Goal: Information Seeking & Learning: Learn about a topic

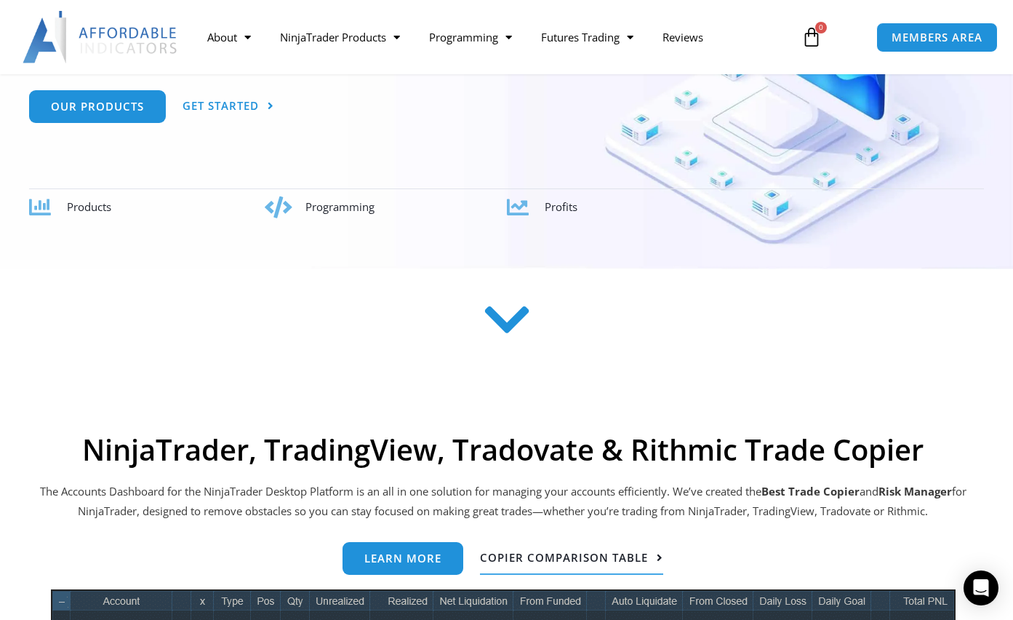
scroll to position [291, 0]
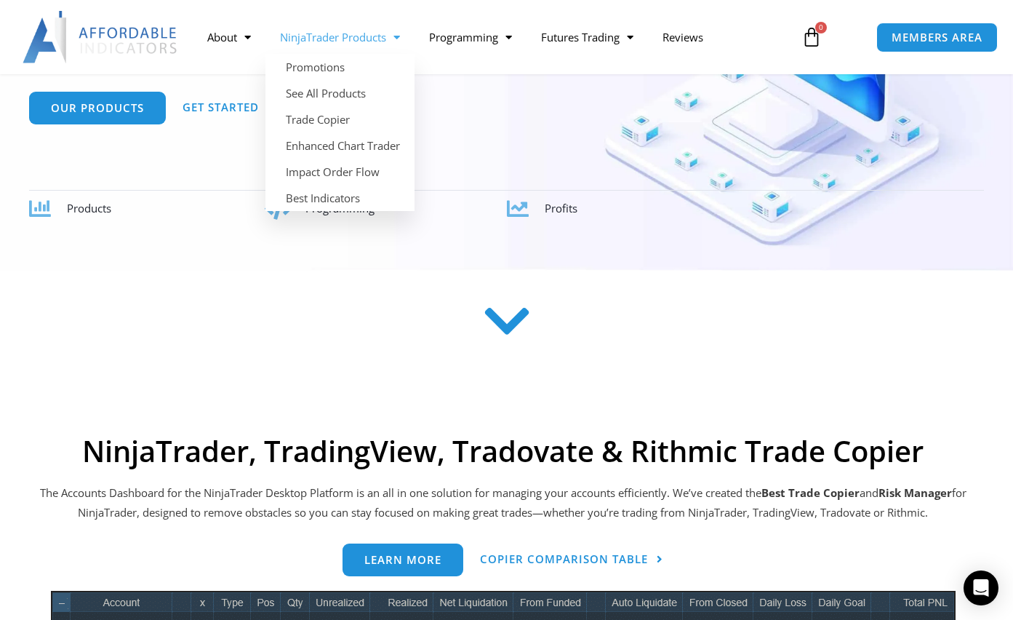
click at [391, 42] on span "Menu" at bounding box center [393, 37] width 14 height 25
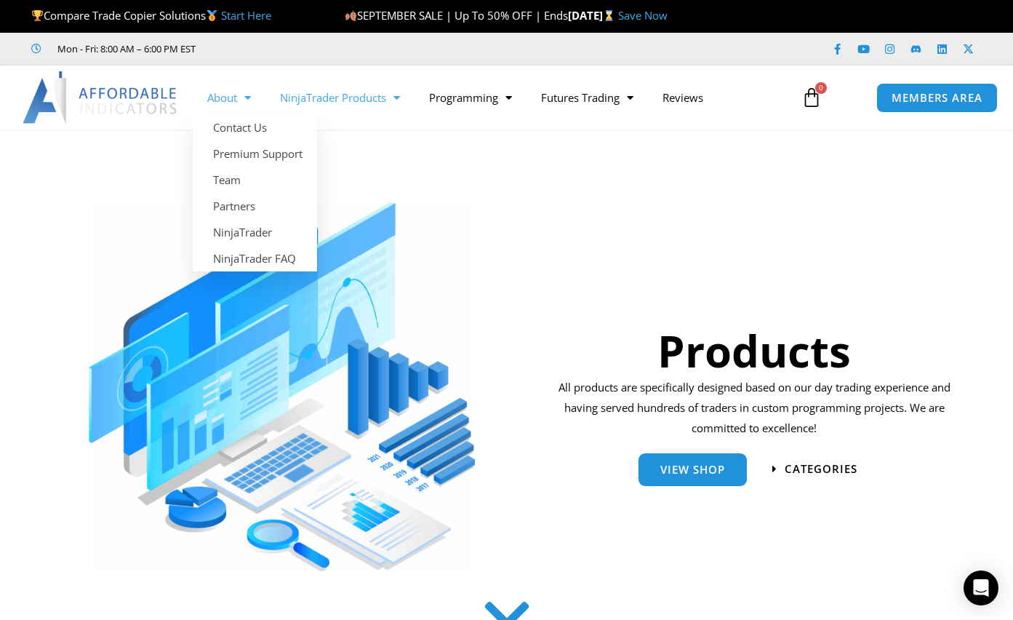
click at [148, 101] on img at bounding box center [101, 97] width 156 height 52
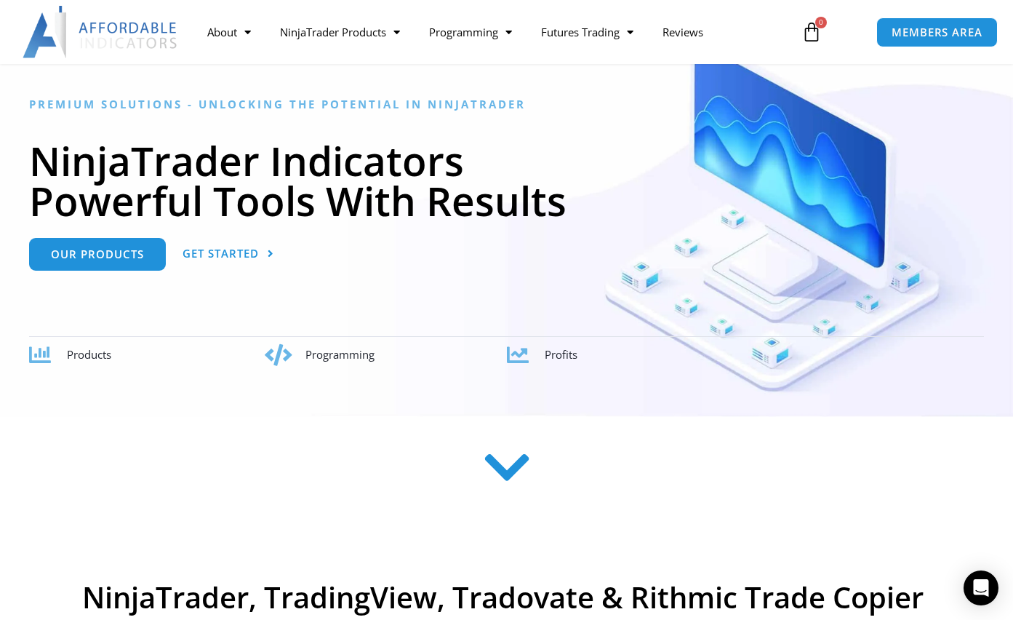
scroll to position [145, 0]
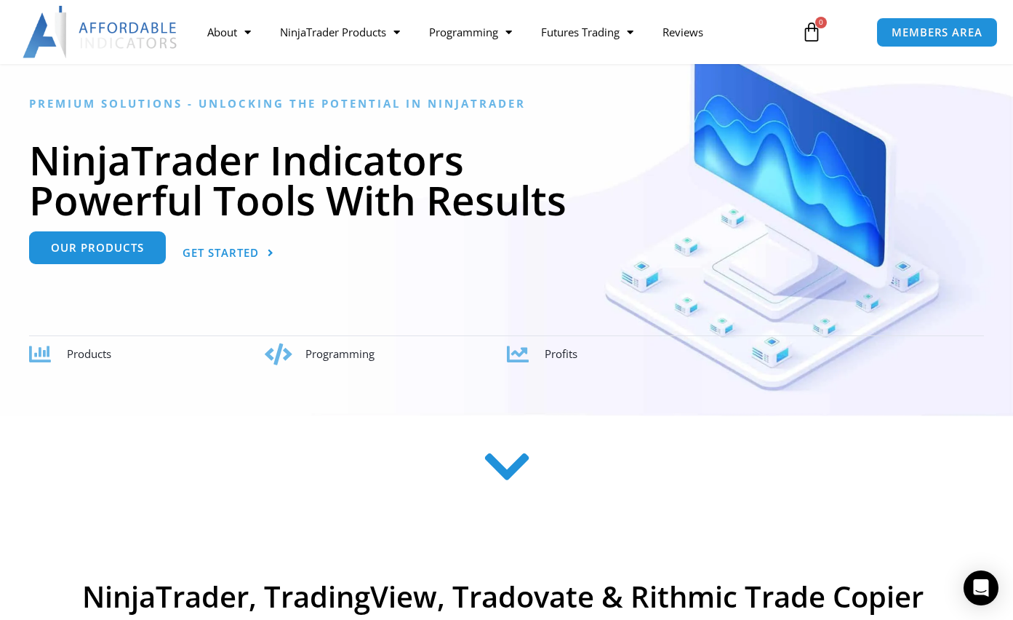
click at [151, 258] on link "Our Products" at bounding box center [97, 247] width 137 height 33
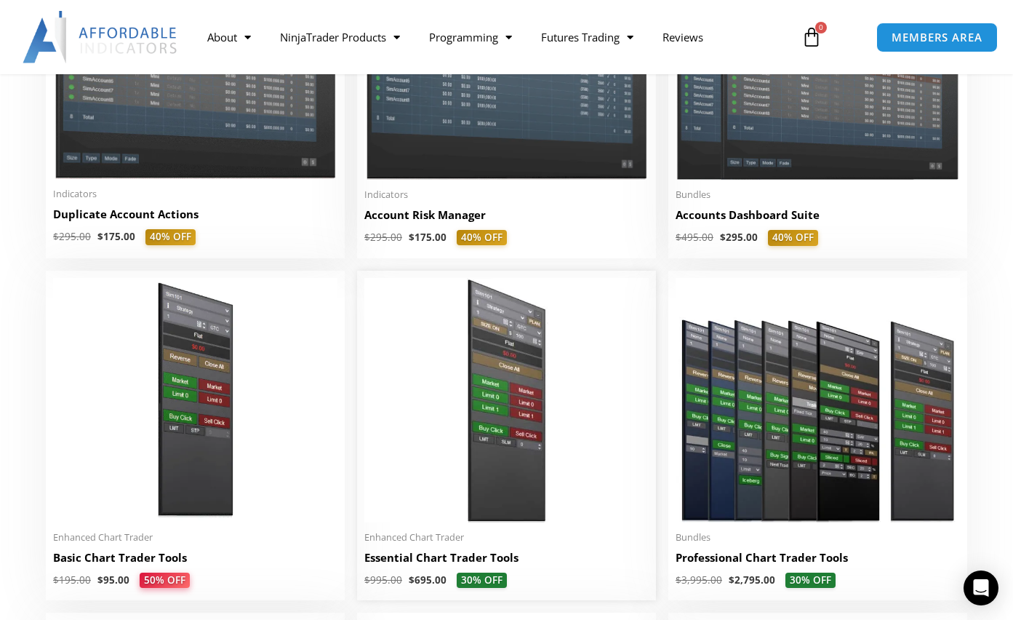
scroll to position [509, 0]
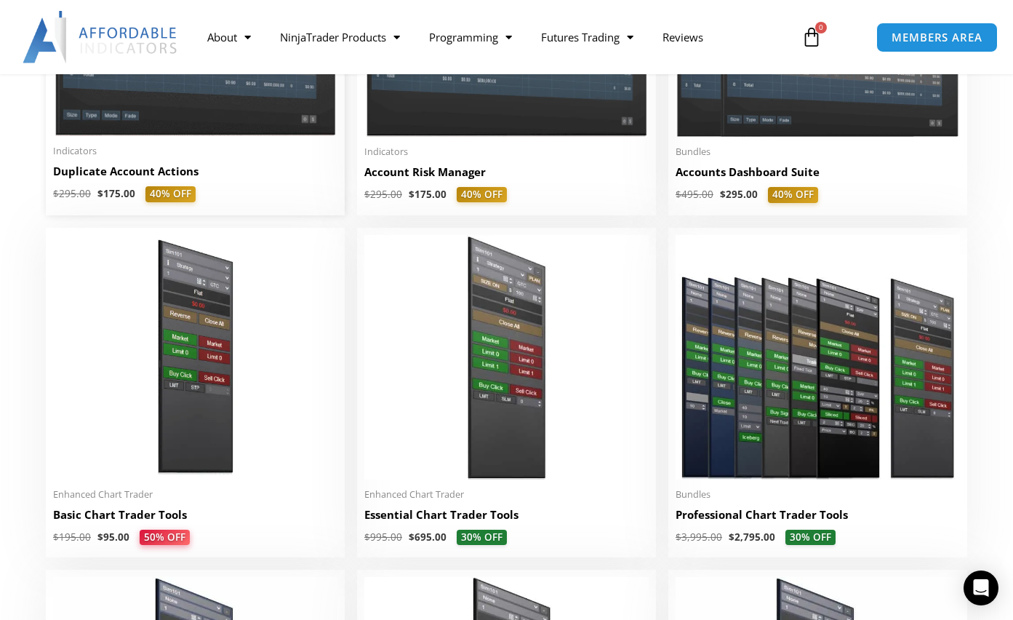
click at [93, 144] on li "Sale! Indicators Duplicate Account Actions $ 295.00 $ 175.00 40% OFF This produ…" at bounding box center [195, 59] width 299 height 312
click at [92, 175] on h2 "Duplicate Account Actions" at bounding box center [195, 171] width 284 height 15
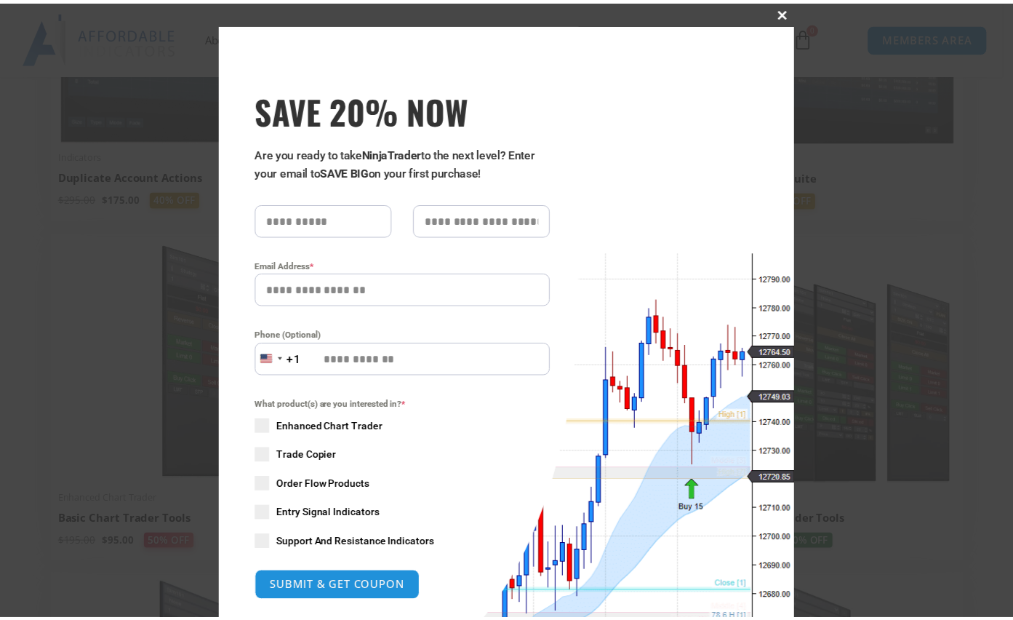
scroll to position [509, 0]
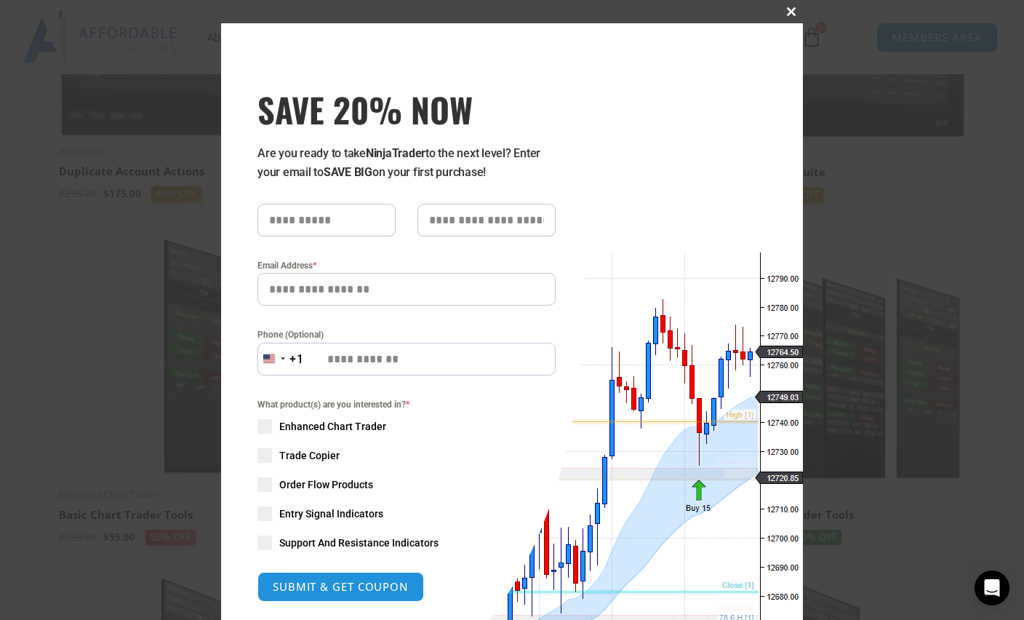
click at [785, 14] on span "SAVE 20% NOW popup" at bounding box center [791, 11] width 23 height 9
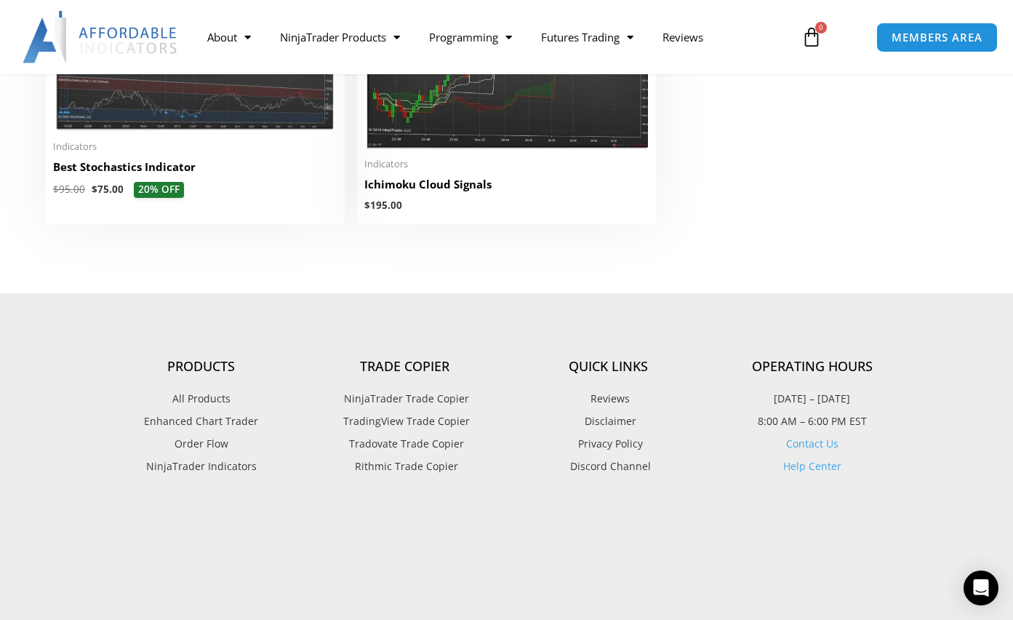
scroll to position [3783, 0]
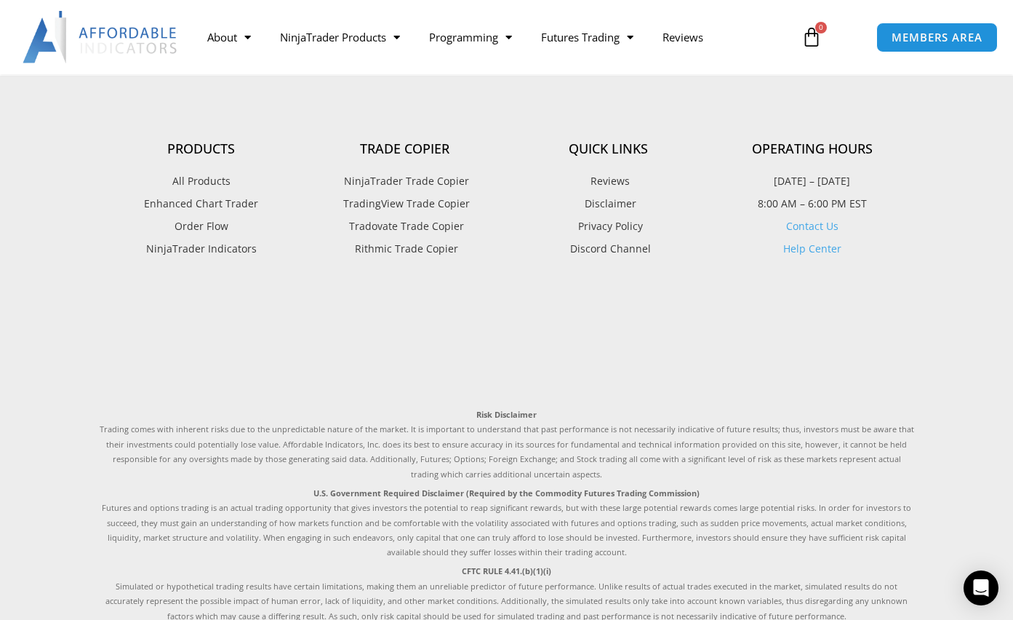
click at [402, 185] on span "NinjaTrader Trade Copier" at bounding box center [404, 181] width 129 height 19
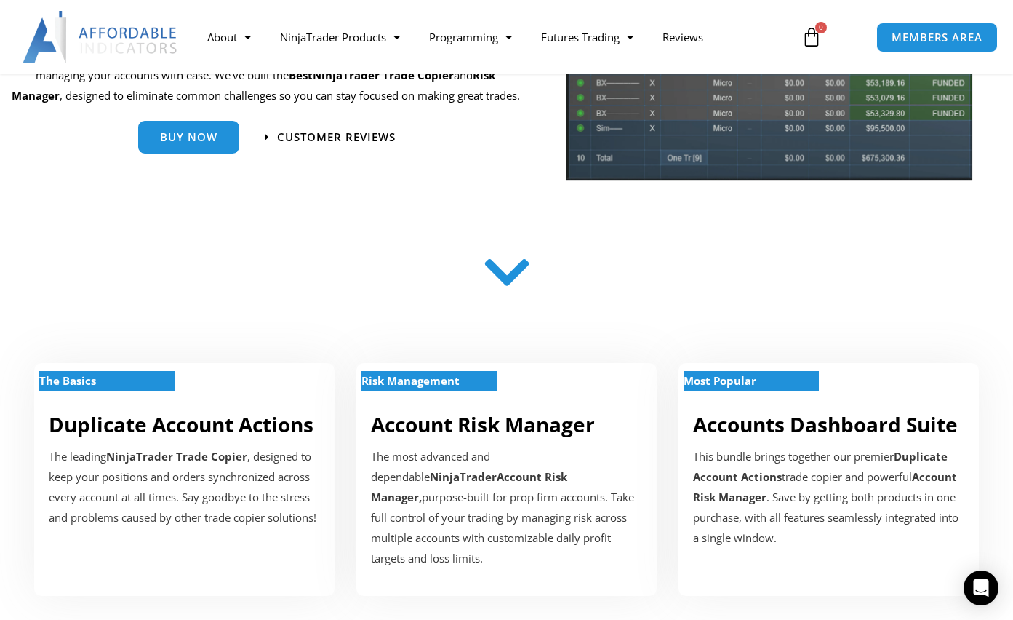
scroll to position [291, 0]
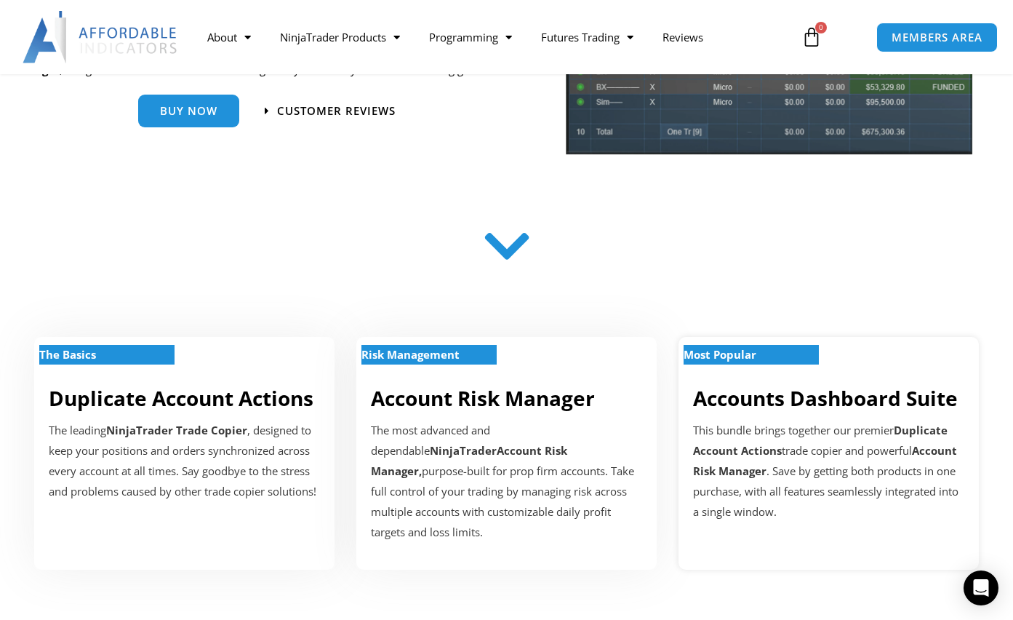
click at [768, 400] on link "Accounts Dashboard Suite" at bounding box center [825, 398] width 265 height 28
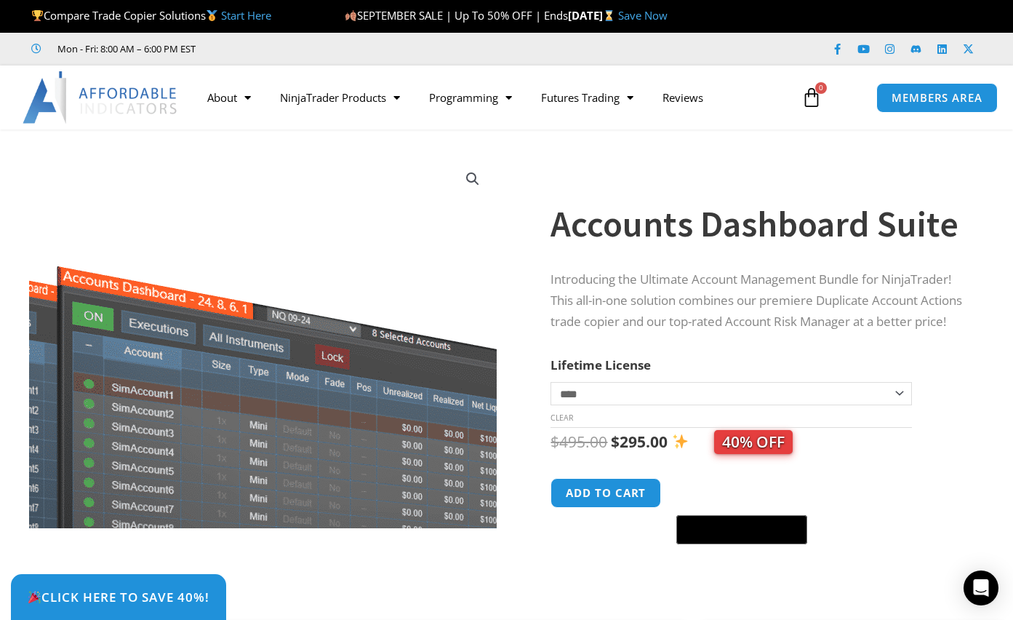
click at [206, 180] on img at bounding box center [289, 415] width 682 height 544
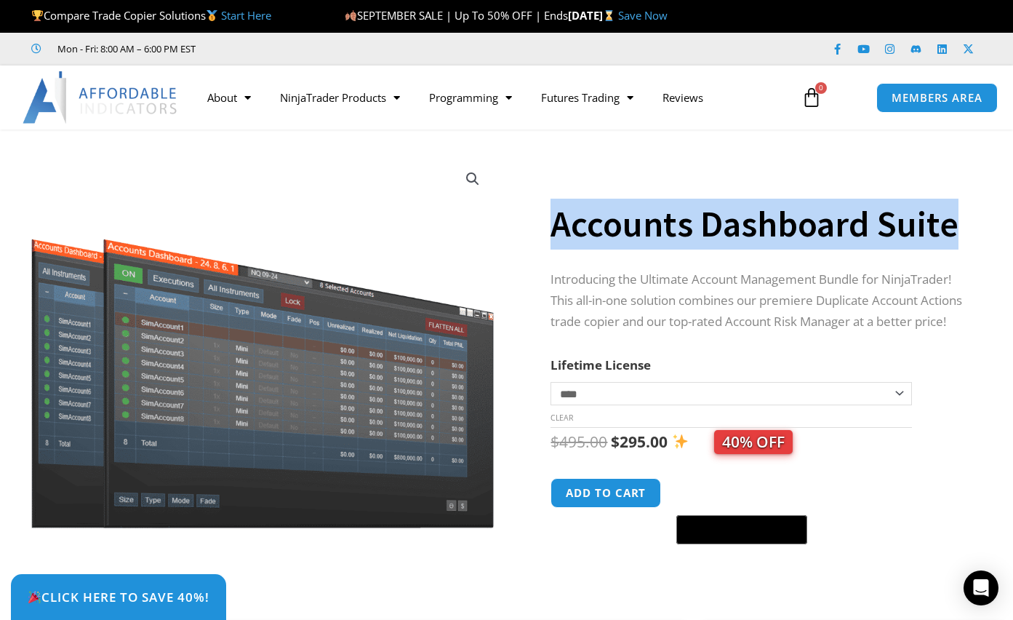
drag, startPoint x: 555, startPoint y: 221, endPoint x: 950, endPoint y: 218, distance: 395.0
click at [950, 218] on h1 "Accounts Dashboard Suite" at bounding box center [763, 224] width 425 height 51
copy h1 "Accounts Dashboard Suite"
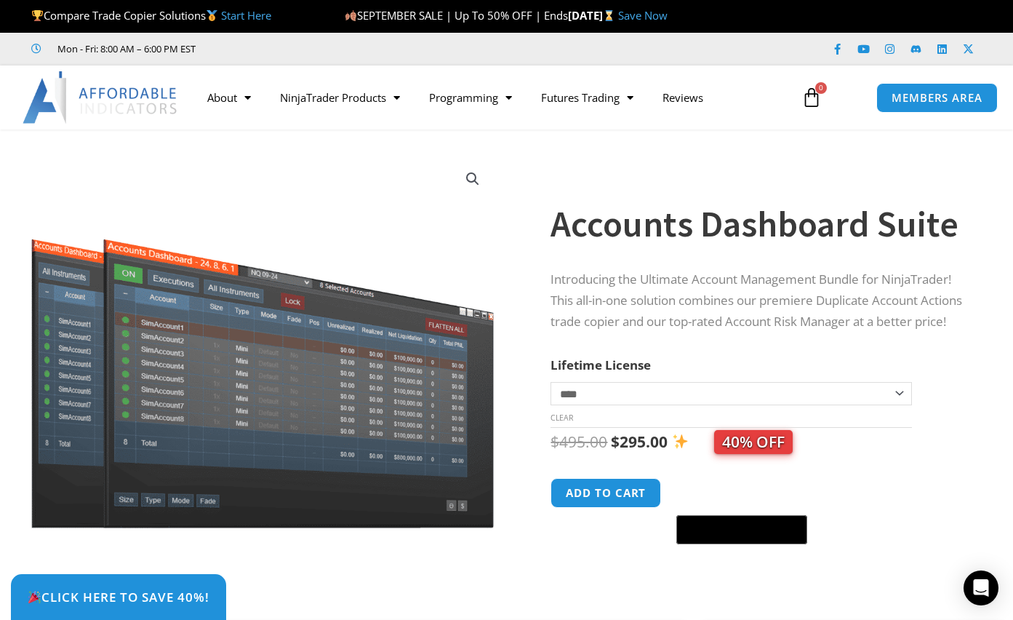
click at [206, 151] on div "Sale!" at bounding box center [263, 383] width 525 height 479
drag, startPoint x: 825, startPoint y: 297, endPoint x: 842, endPoint y: 297, distance: 16.7
click at [842, 297] on p "Introducing the Ultimate Account Management Bundle for NinjaTrader! This all-in…" at bounding box center [763, 300] width 425 height 63
click at [509, 251] on div "Sale!" at bounding box center [263, 383] width 525 height 479
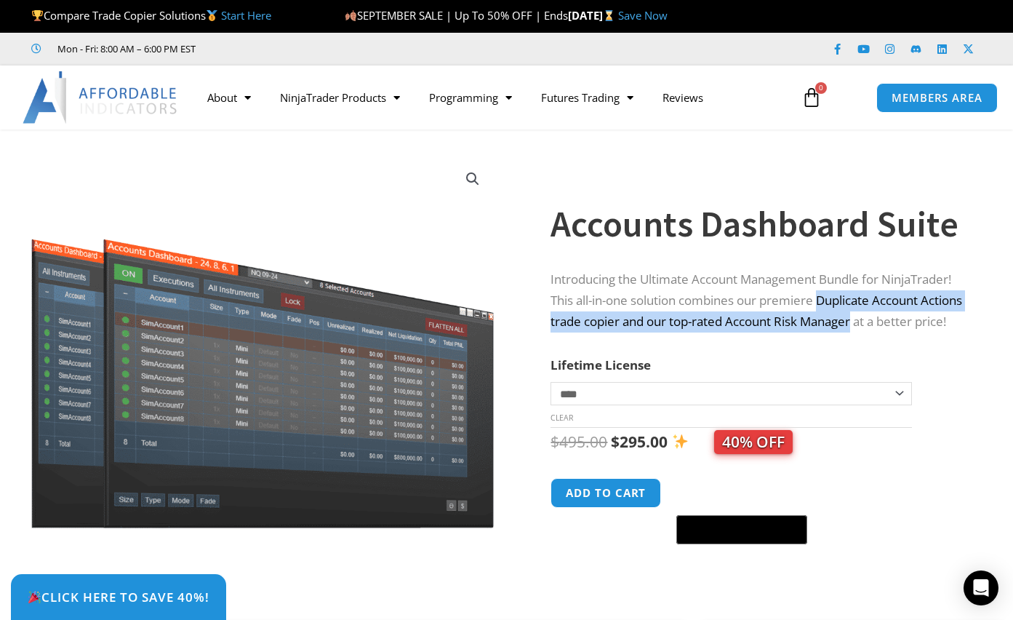
drag, startPoint x: 822, startPoint y: 296, endPoint x: 857, endPoint y: 319, distance: 42.0
click at [857, 319] on p "Introducing the Ultimate Account Management Bundle for NinjaTrader! This all-in…" at bounding box center [763, 300] width 425 height 63
copy p "Duplicate Account Actions trade copier and our top-rated Account Risk Manager"
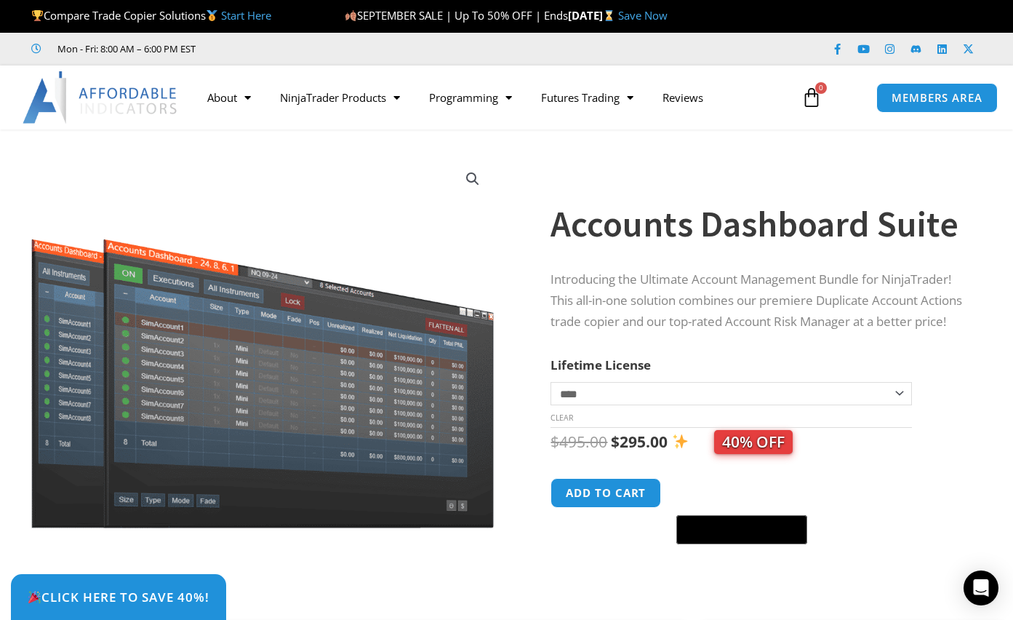
click at [630, 47] on ul "Mon - Fri: 8:00 AM – 6:00 PM EST" at bounding box center [353, 48] width 665 height 17
